Goal: Information Seeking & Learning: Learn about a topic

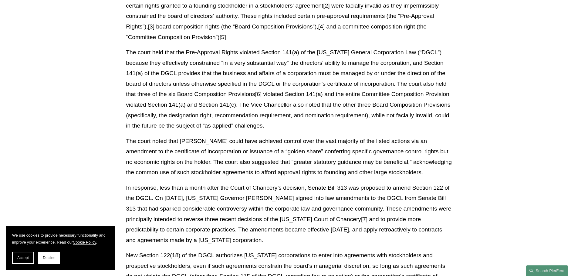
scroll to position [303, 0]
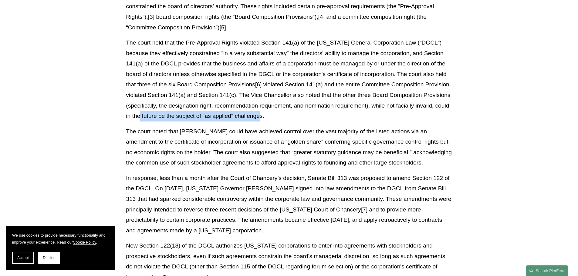
drag, startPoint x: 151, startPoint y: 108, endPoint x: 269, endPoint y: 106, distance: 118.4
click at [269, 106] on p "The court held that the Pre-Approval Rights violated Section 141(a) of the [US_…" at bounding box center [289, 80] width 326 height 84
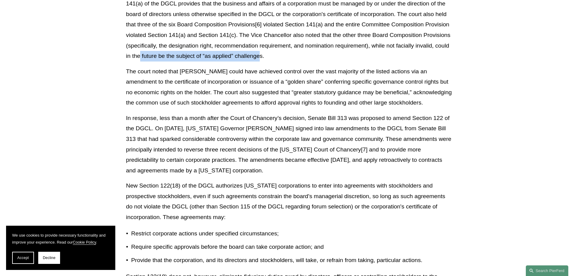
scroll to position [364, 0]
click at [148, 66] on p "The court noted that [PERSON_NAME] could have achieved control over the vast ma…" at bounding box center [289, 87] width 326 height 42
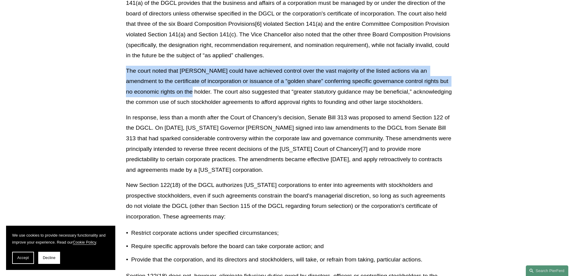
drag, startPoint x: 125, startPoint y: 61, endPoint x: 160, endPoint y: 82, distance: 41.0
click at [160, 82] on p "The court noted that [PERSON_NAME] could have achieved control over the vast ma…" at bounding box center [289, 87] width 326 height 42
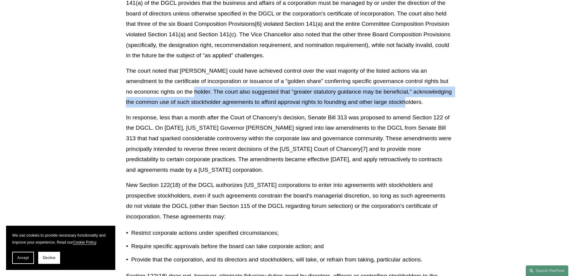
drag, startPoint x: 162, startPoint y: 82, endPoint x: 388, endPoint y: 92, distance: 226.6
click at [388, 92] on p "The court noted that [PERSON_NAME] could have achieved control over the vast ma…" at bounding box center [289, 87] width 326 height 42
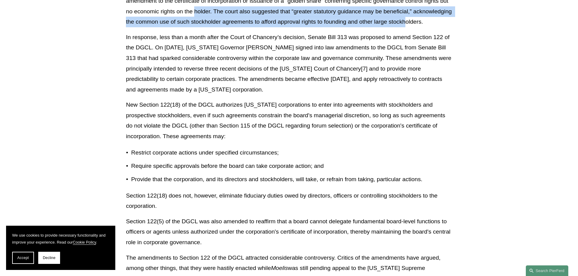
scroll to position [455, 0]
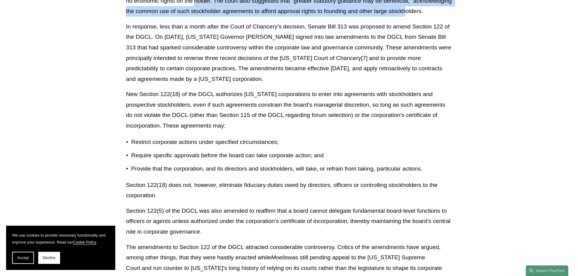
drag, startPoint x: 229, startPoint y: 28, endPoint x: 265, endPoint y: 69, distance: 55.0
click at [265, 69] on p "In response, less than a month after the Court of Chancery’s decision, Senate B…" at bounding box center [289, 53] width 326 height 63
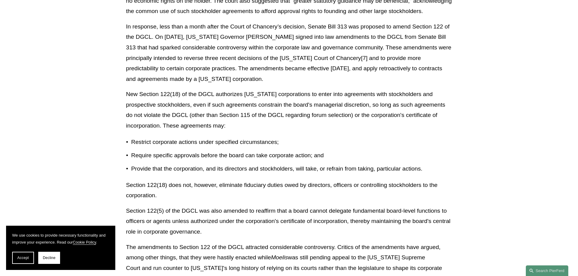
scroll to position [485, 0]
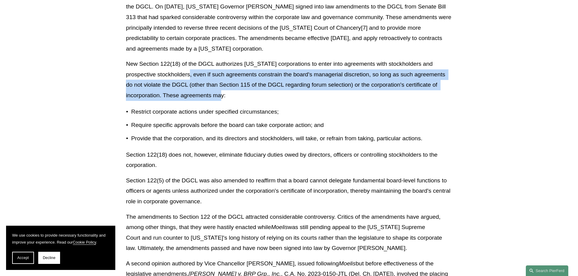
drag, startPoint x: 194, startPoint y: 63, endPoint x: 365, endPoint y: 84, distance: 172.5
click at [365, 84] on p "New Section 122(18) of the DGCL authorizes [US_STATE] corporations to enter int…" at bounding box center [289, 80] width 326 height 42
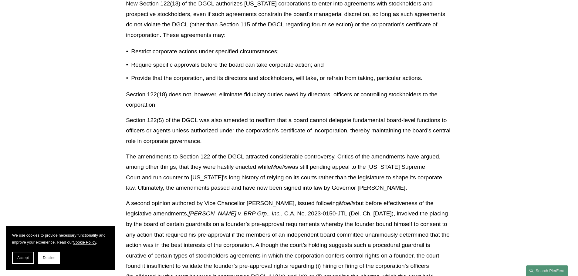
scroll to position [546, 0]
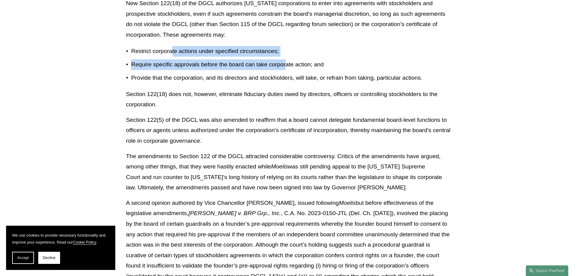
drag, startPoint x: 185, startPoint y: 40, endPoint x: 286, endPoint y: 56, distance: 102.0
click at [286, 56] on ul "Restrict corporate actions under specified circumstances; Require specific appr…" at bounding box center [289, 64] width 326 height 37
click at [286, 59] on p "Require specific approvals before the board can take corporate action; and" at bounding box center [291, 64] width 321 height 11
drag, startPoint x: 132, startPoint y: 51, endPoint x: 275, endPoint y: 51, distance: 142.6
click at [275, 59] on p "Require specific approvals before the board can take corporate action; and" at bounding box center [291, 64] width 321 height 11
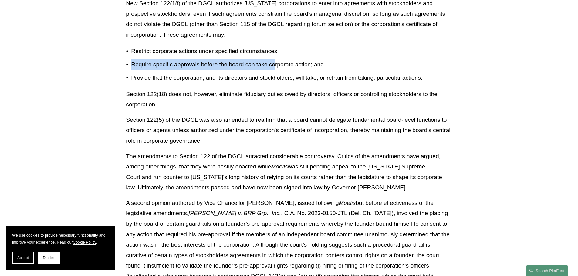
click at [266, 48] on ul "Restrict corporate actions under specified circumstances; Require specific appr…" at bounding box center [289, 64] width 326 height 37
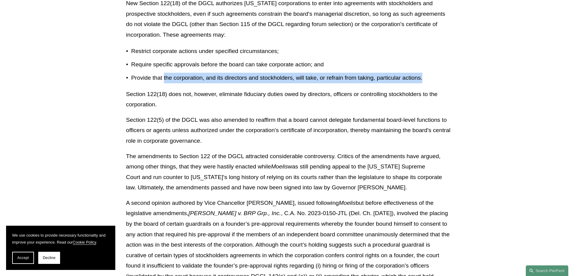
drag, startPoint x: 164, startPoint y: 66, endPoint x: 431, endPoint y: 64, distance: 267.3
click at [431, 73] on p "Provide that the corporation, and its directors and stockholders, will take, or…" at bounding box center [291, 78] width 321 height 11
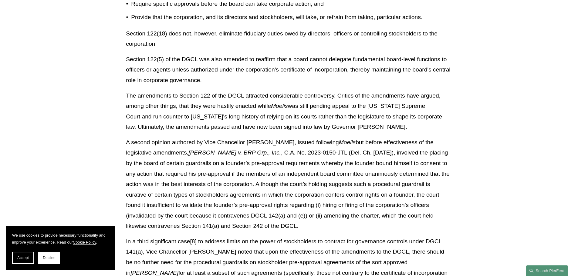
scroll to position [637, 0]
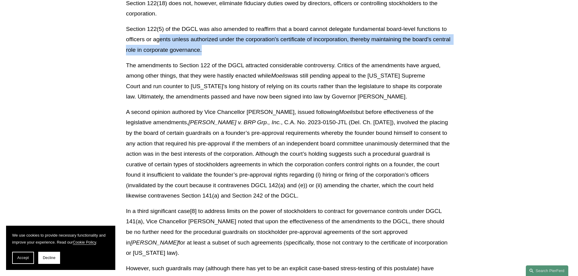
drag, startPoint x: 234, startPoint y: 35, endPoint x: 340, endPoint y: 37, distance: 105.9
click at [340, 37] on p "Section 122(5) of the DGCL was also amended to reaffirm that a board cannot del…" at bounding box center [289, 40] width 326 height 32
